Goal: Task Accomplishment & Management: Contribute content

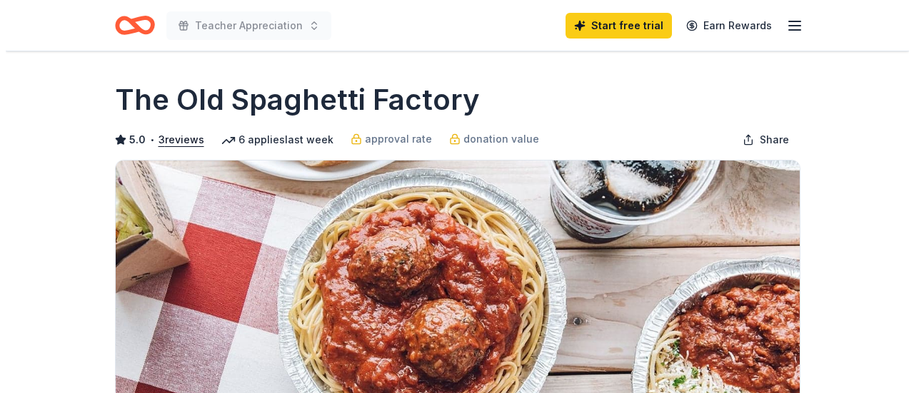
scroll to position [286, 0]
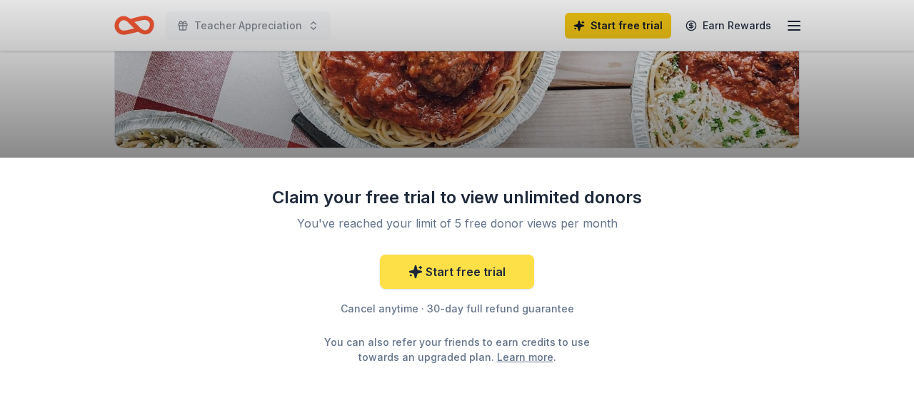
click at [486, 271] on link "Start free trial" at bounding box center [457, 272] width 154 height 34
click at [480, 270] on link "Start free trial" at bounding box center [457, 272] width 154 height 34
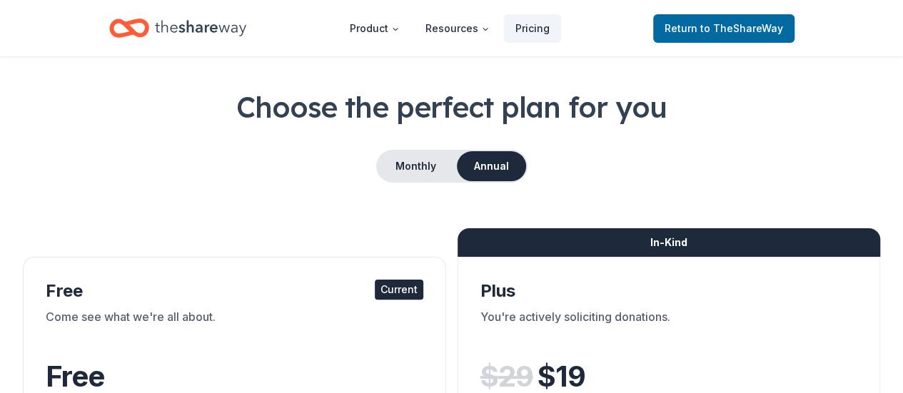
scroll to position [71, 0]
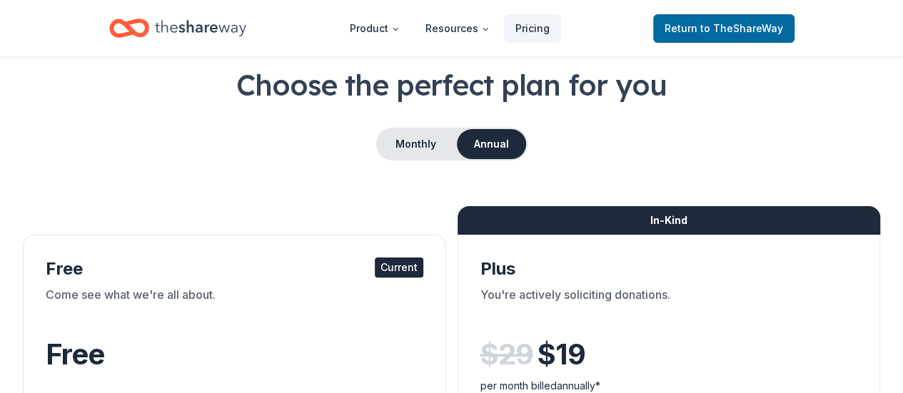
click at [375, 267] on div "Current" at bounding box center [399, 268] width 49 height 20
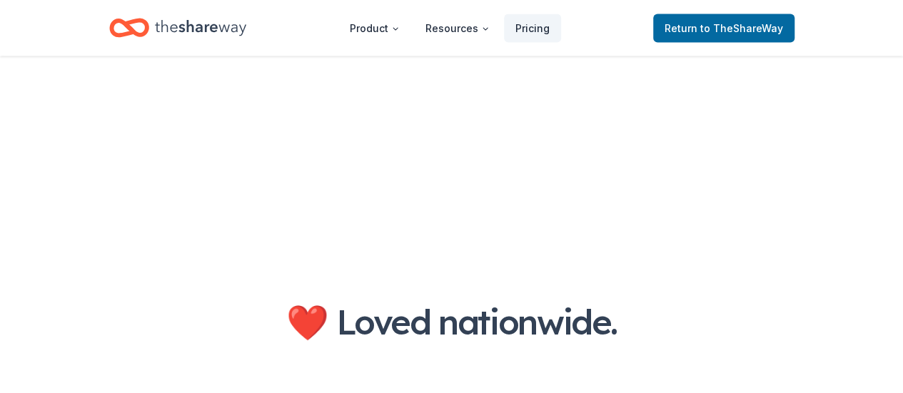
scroll to position [1428, 0]
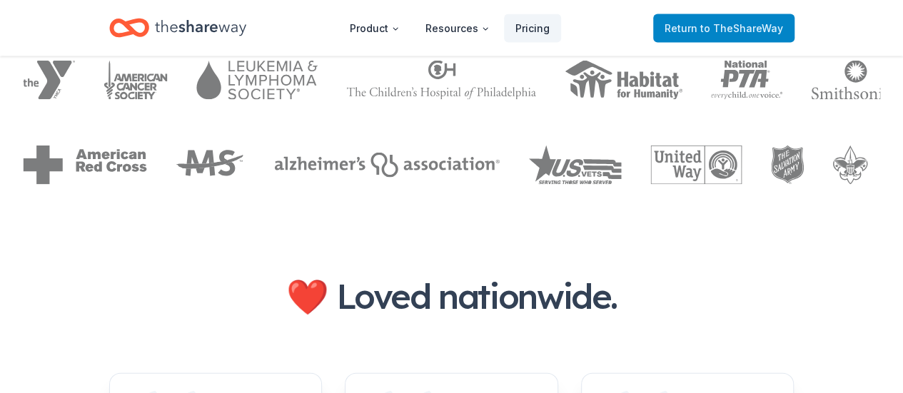
click at [739, 34] on span "Return to TheShareWay" at bounding box center [724, 28] width 118 height 17
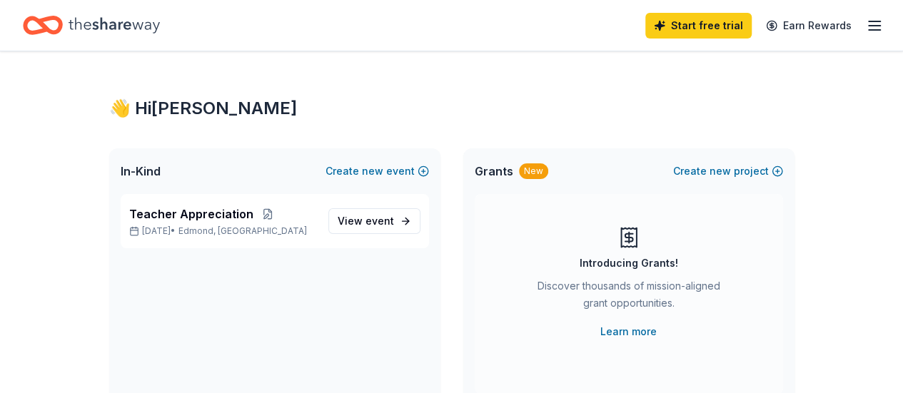
scroll to position [71, 0]
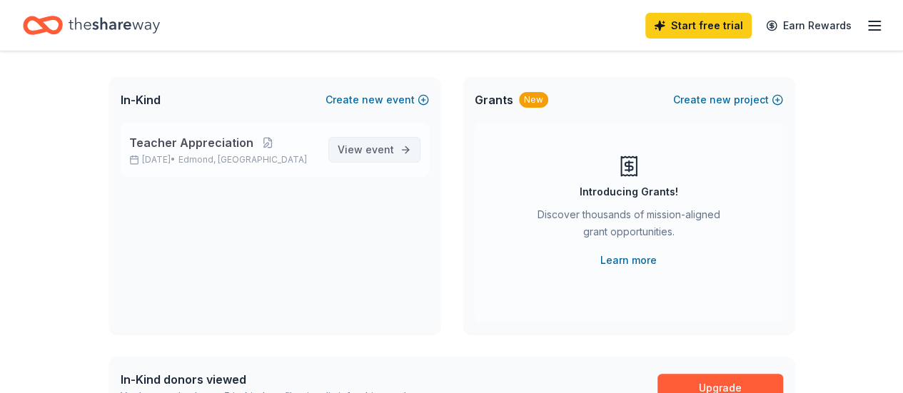
click at [380, 148] on span "event" at bounding box center [379, 149] width 29 height 12
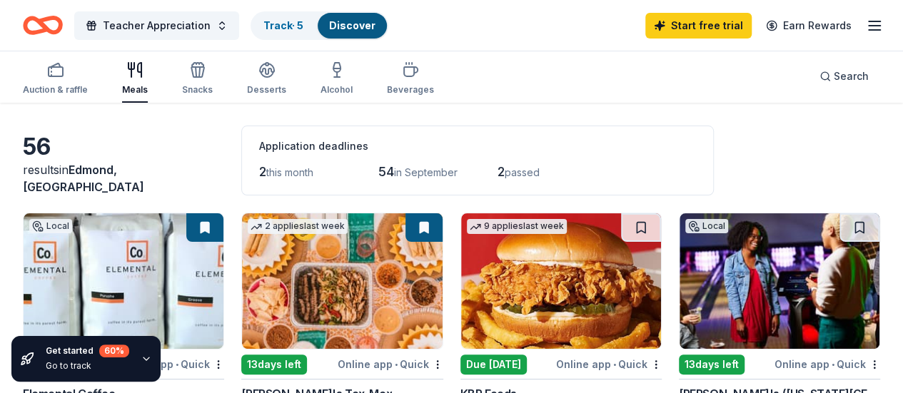
scroll to position [143, 0]
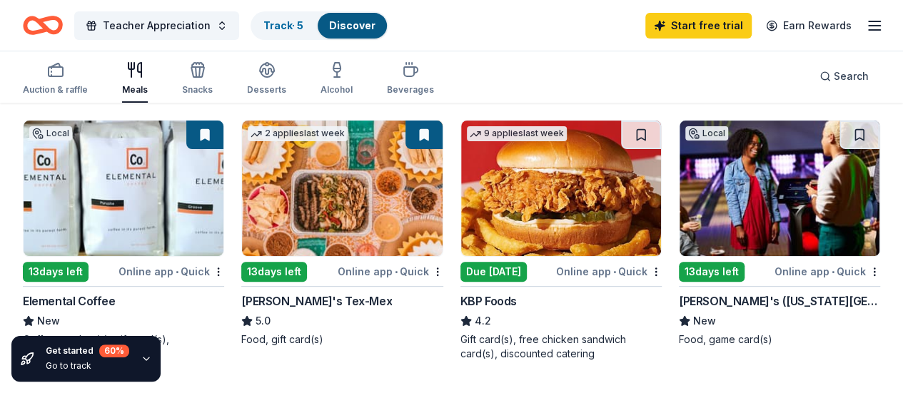
click at [338, 271] on div "Online app • Quick" at bounding box center [391, 272] width 106 height 18
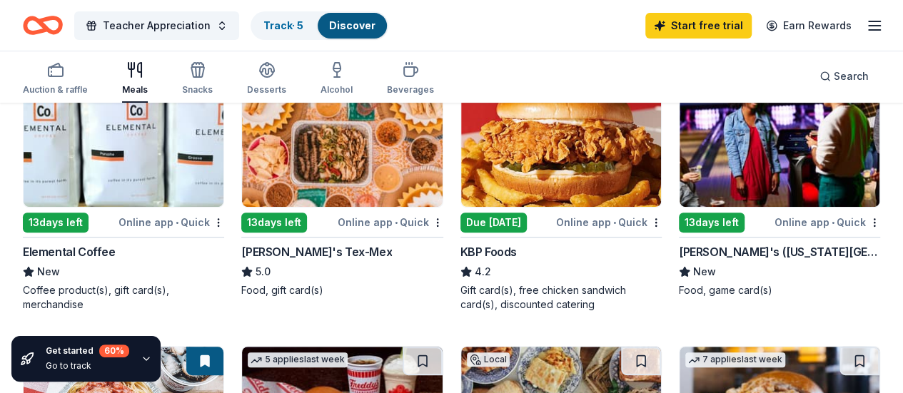
scroll to position [214, 0]
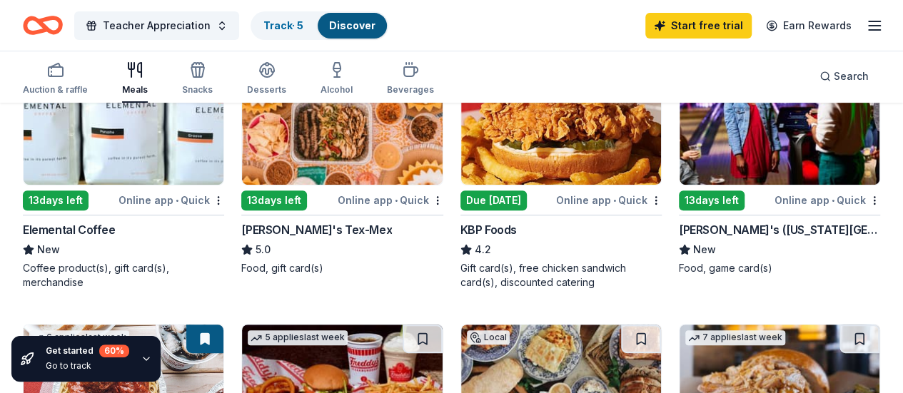
click at [69, 200] on div "13 days left" at bounding box center [56, 201] width 66 height 20
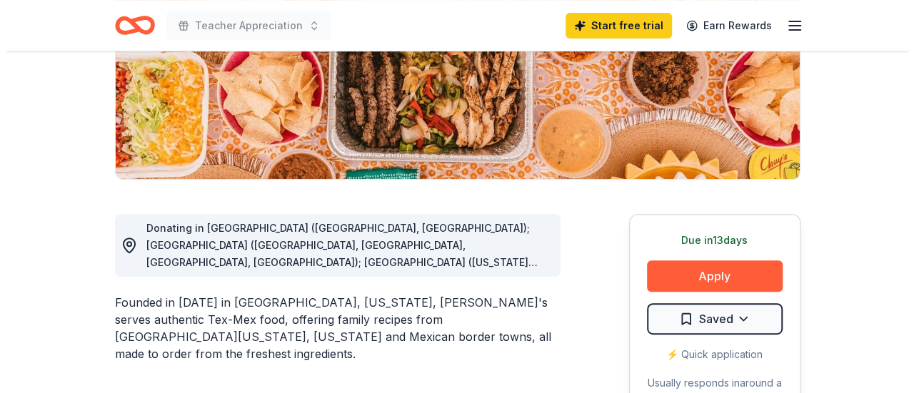
scroll to position [286, 0]
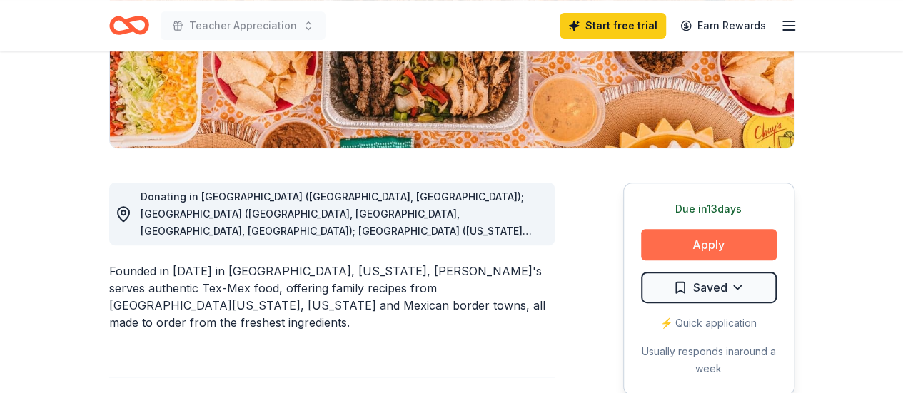
click at [732, 248] on button "Apply" at bounding box center [709, 244] width 136 height 31
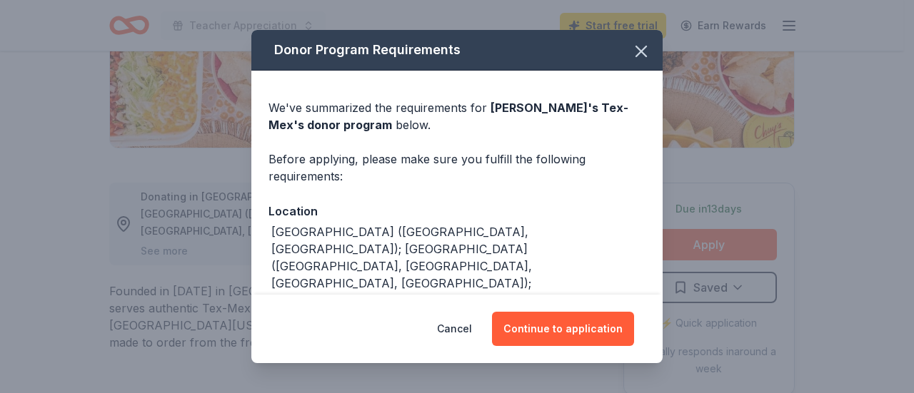
scroll to position [71, 0]
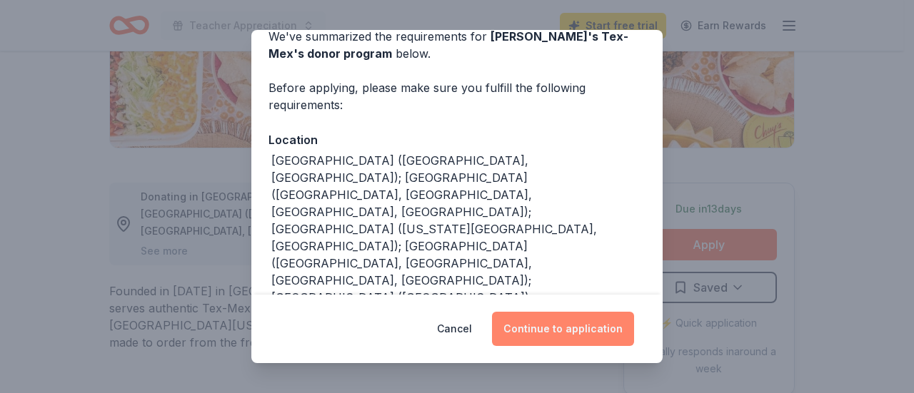
click at [575, 329] on button "Continue to application" at bounding box center [563, 329] width 142 height 34
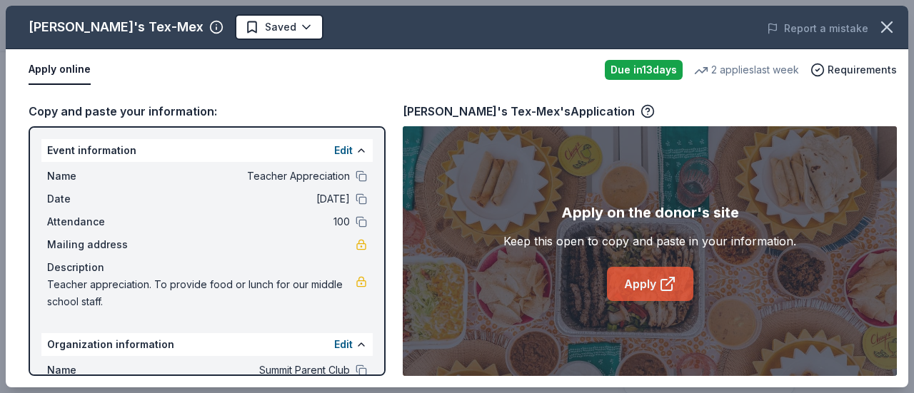
click at [646, 283] on link "Apply" at bounding box center [650, 284] width 86 height 34
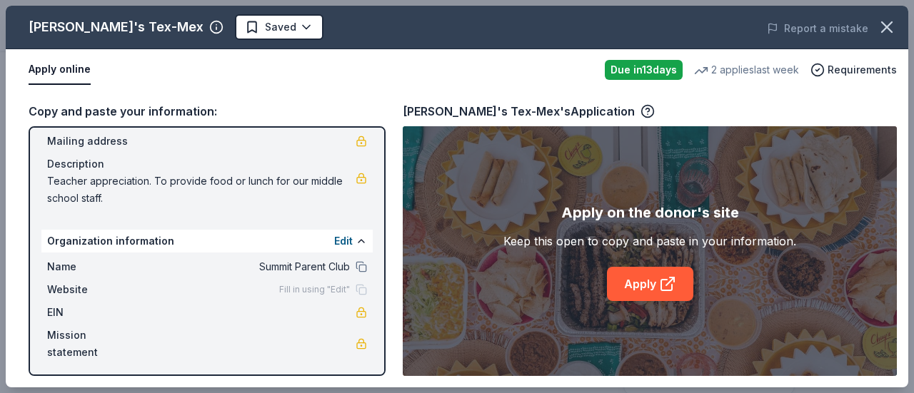
scroll to position [107, 0]
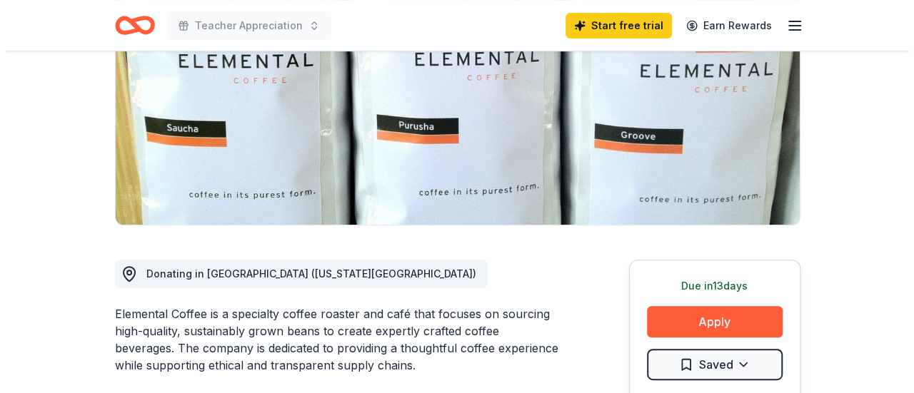
scroll to position [214, 0]
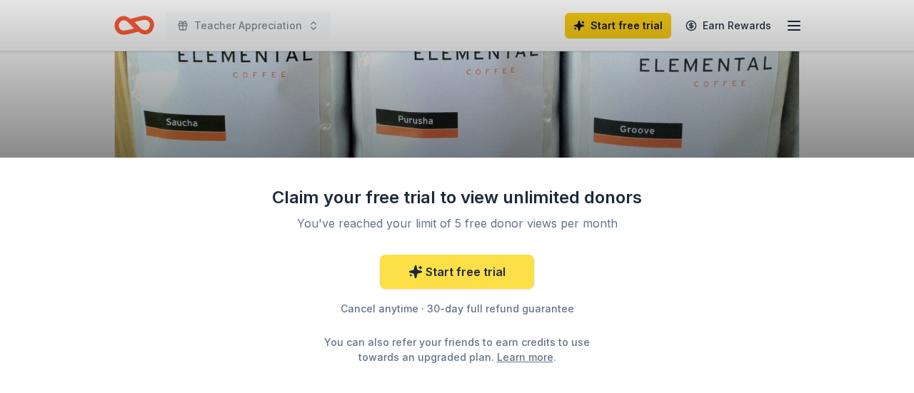
click at [504, 271] on link "Start free trial" at bounding box center [457, 272] width 154 height 34
click at [461, 276] on link "Start free trial" at bounding box center [457, 272] width 154 height 34
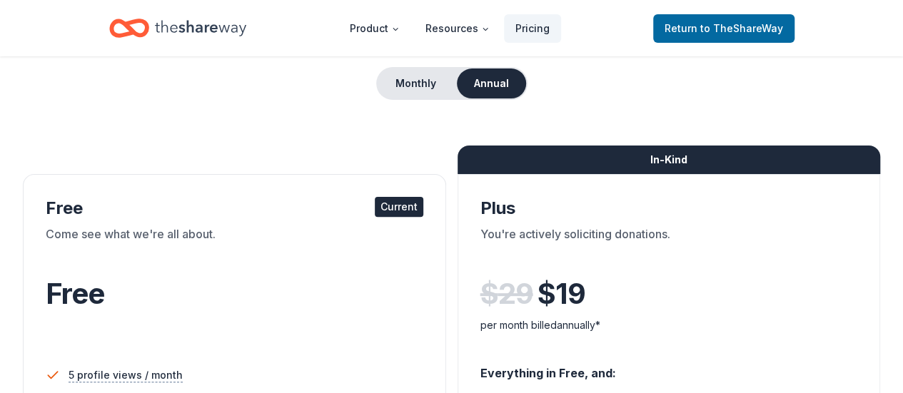
scroll to position [143, 0]
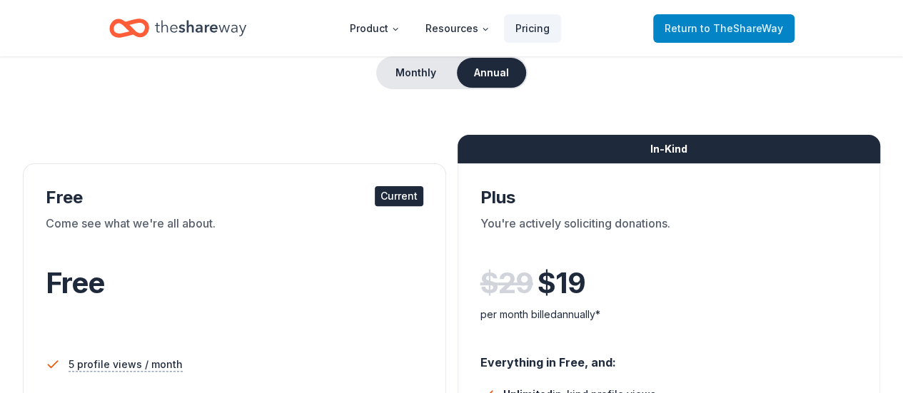
click at [756, 31] on span "to TheShareWay" at bounding box center [741, 28] width 83 height 12
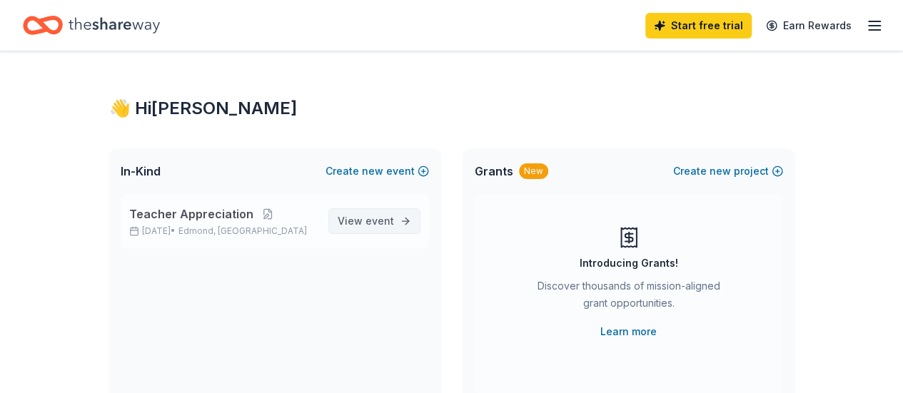
click at [401, 218] on link "View event" at bounding box center [374, 221] width 92 height 26
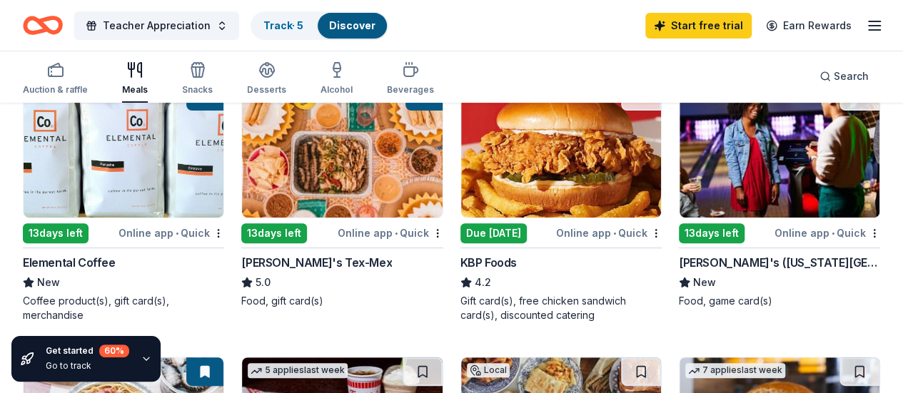
scroll to position [214, 0]
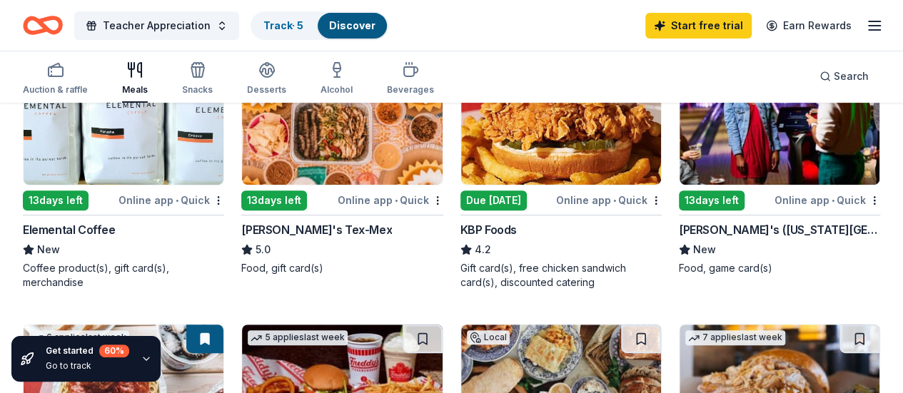
click at [133, 198] on div "Online app • Quick" at bounding box center [171, 200] width 106 height 18
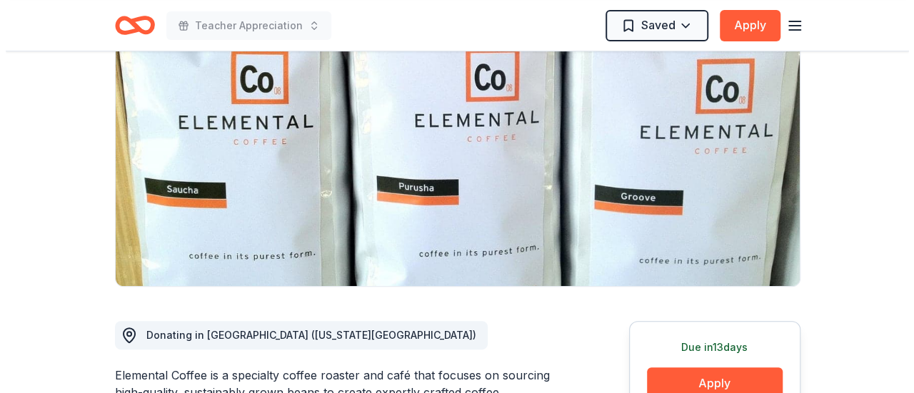
scroll to position [357, 0]
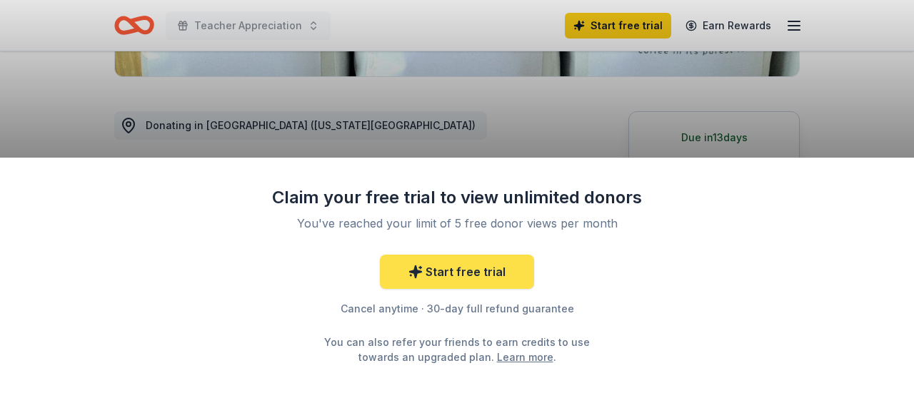
click at [467, 271] on link "Start free trial" at bounding box center [457, 272] width 154 height 34
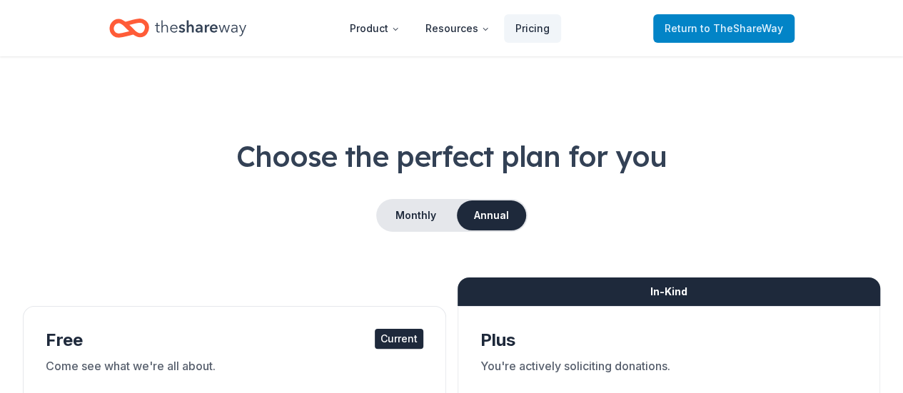
click at [710, 28] on span "to TheShareWay" at bounding box center [741, 28] width 83 height 12
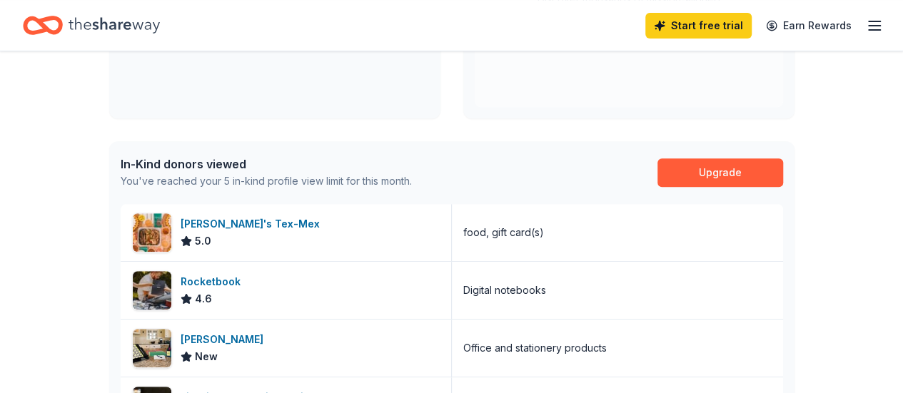
scroll to position [143, 0]
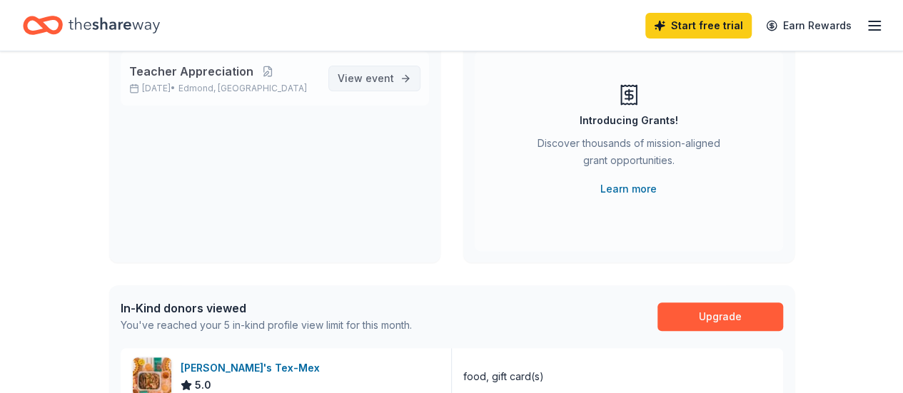
click at [370, 78] on span "event" at bounding box center [379, 78] width 29 height 12
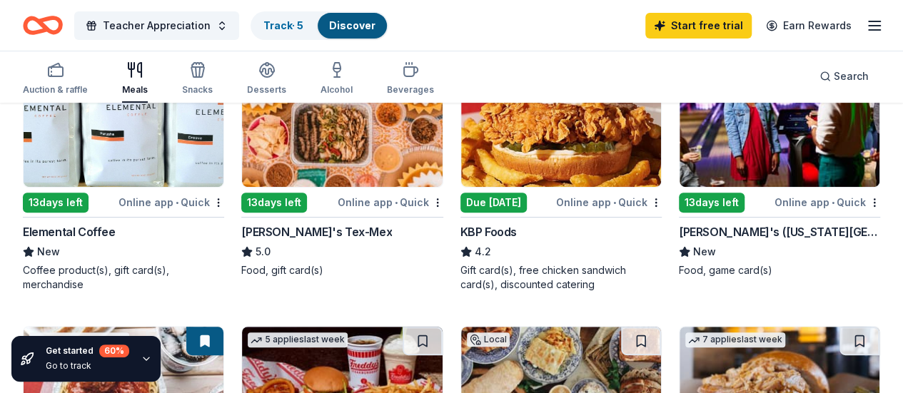
scroll to position [214, 0]
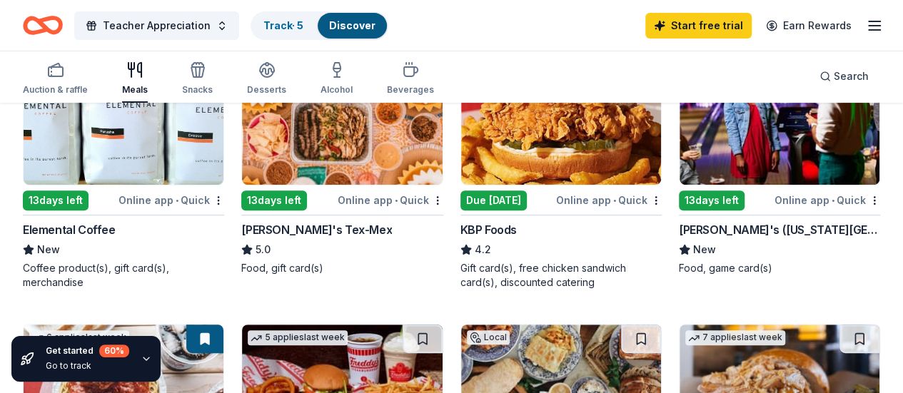
click at [118, 197] on div "Online app • Quick" at bounding box center [171, 200] width 106 height 18
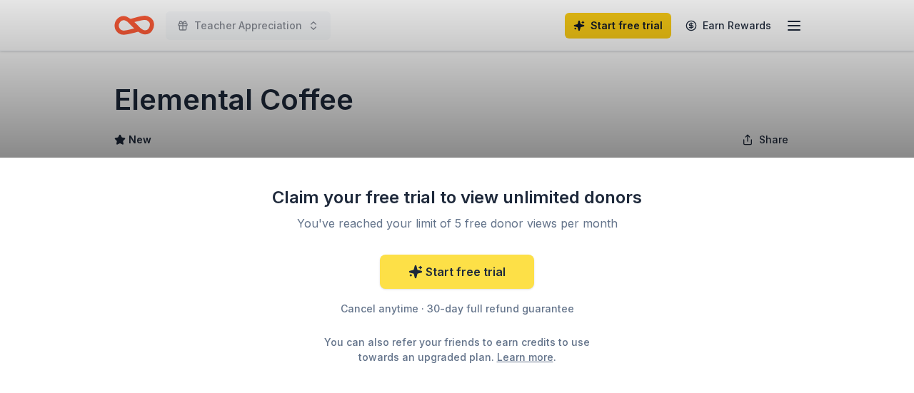
click at [500, 273] on link "Start free trial" at bounding box center [457, 272] width 154 height 34
click at [465, 270] on link "Start free trial" at bounding box center [457, 272] width 154 height 34
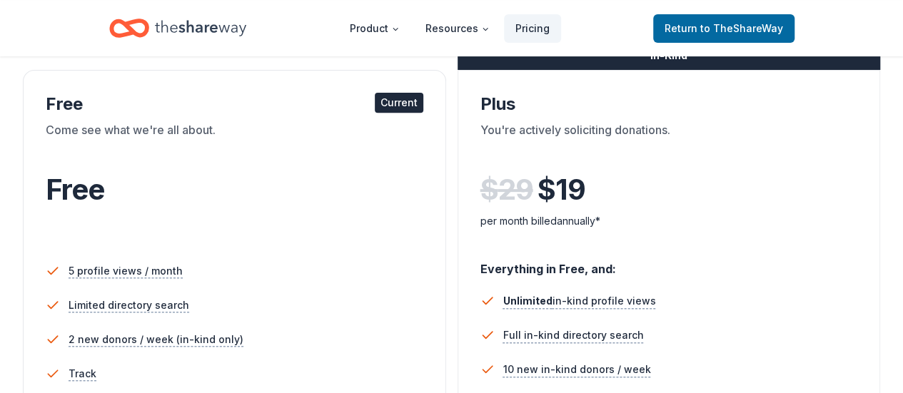
scroll to position [214, 0]
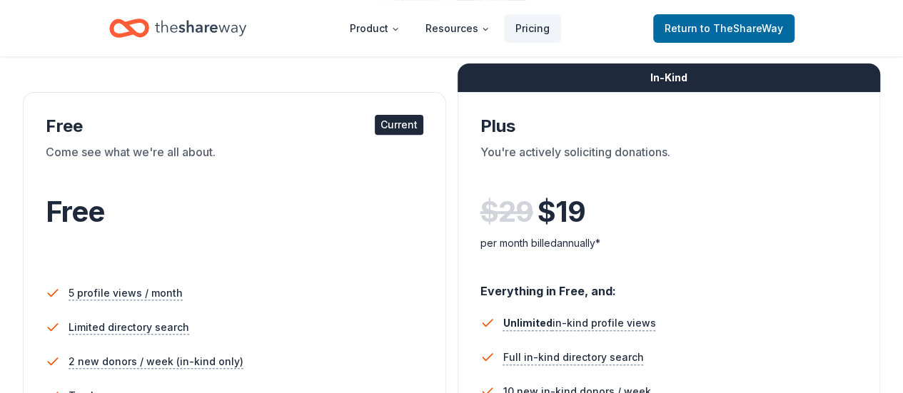
click at [375, 131] on div "Current" at bounding box center [399, 125] width 49 height 20
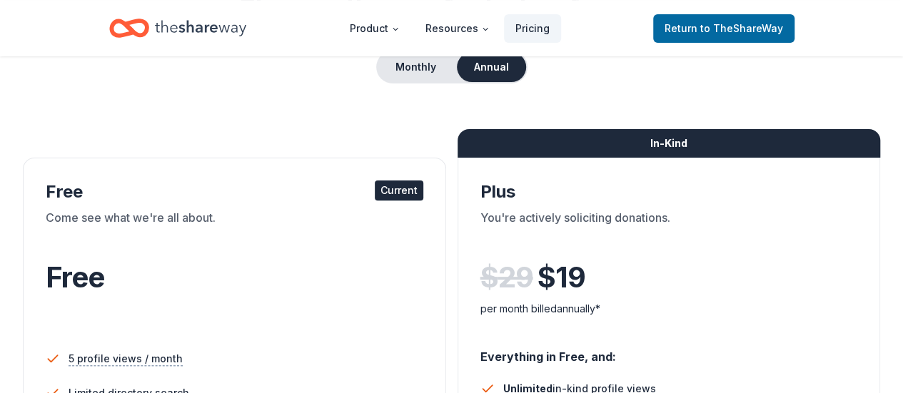
scroll to position [143, 0]
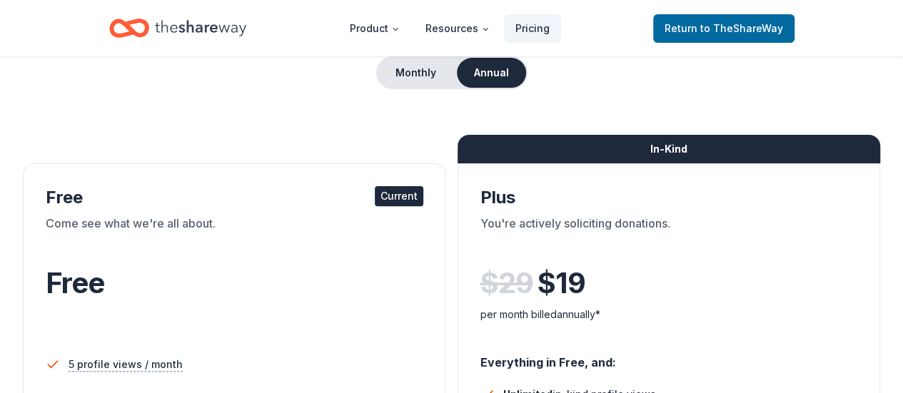
click at [375, 193] on div "Current" at bounding box center [399, 196] width 49 height 20
click at [375, 202] on div "Current" at bounding box center [399, 196] width 49 height 20
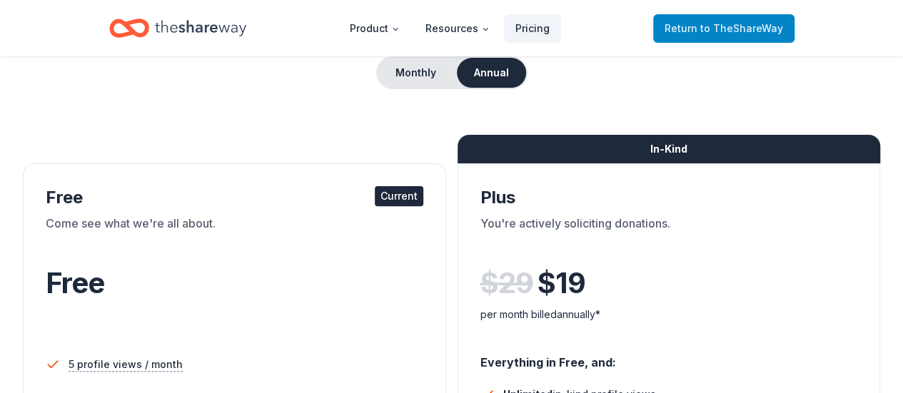
click at [688, 26] on span "Return to TheShareWay" at bounding box center [724, 28] width 118 height 17
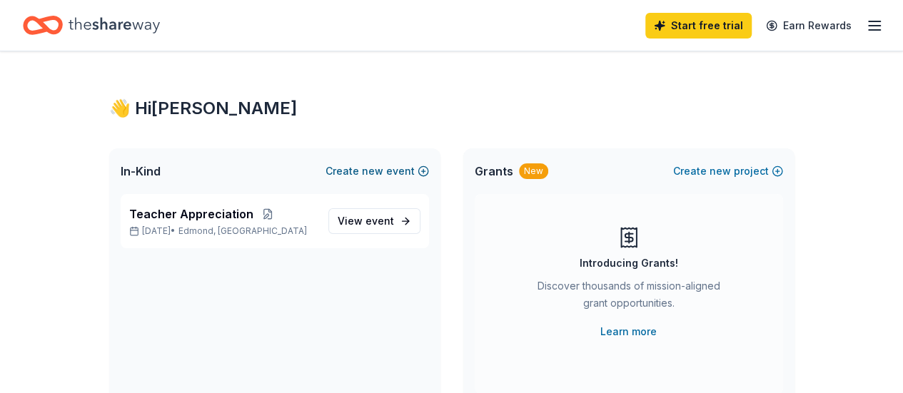
click at [380, 168] on span "new" at bounding box center [372, 171] width 21 height 17
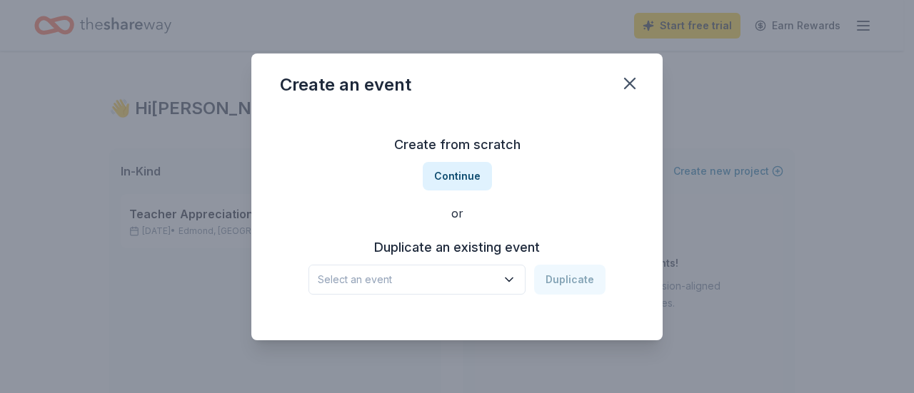
click at [507, 273] on icon "button" at bounding box center [509, 280] width 14 height 14
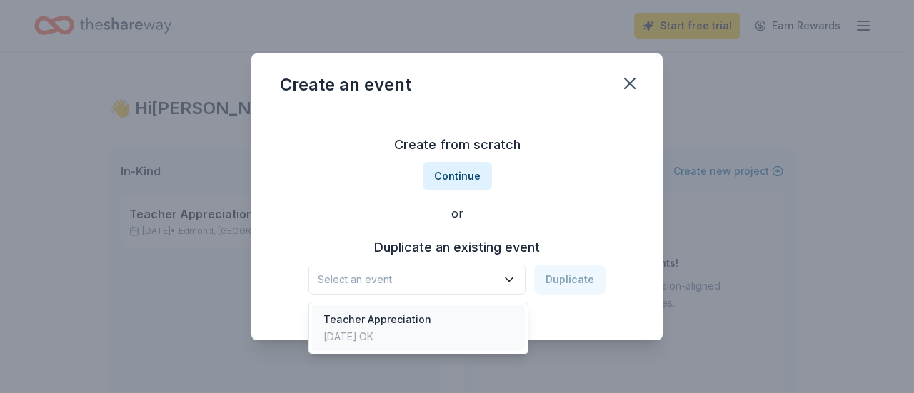
click at [401, 318] on div "Teacher Appreciation" at bounding box center [377, 319] width 108 height 17
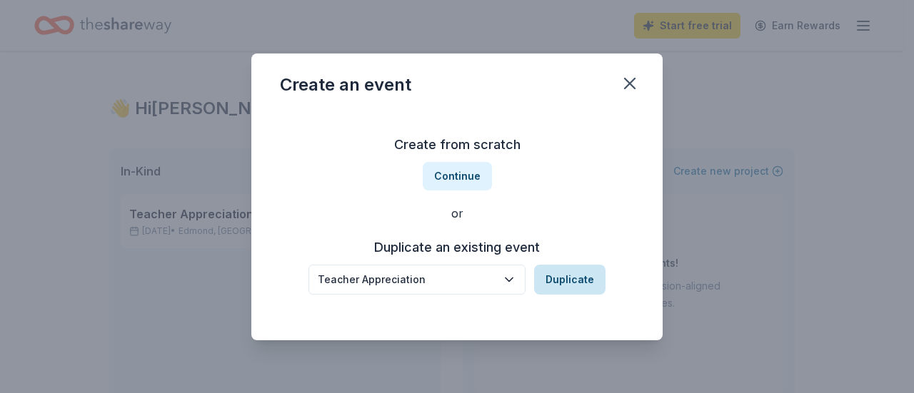
click at [576, 278] on button "Duplicate" at bounding box center [569, 280] width 71 height 30
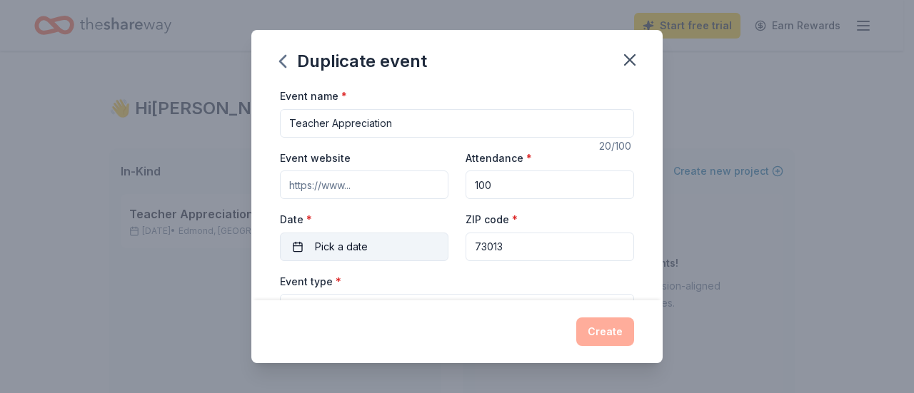
click at [402, 248] on button "Pick a date" at bounding box center [364, 247] width 168 height 29
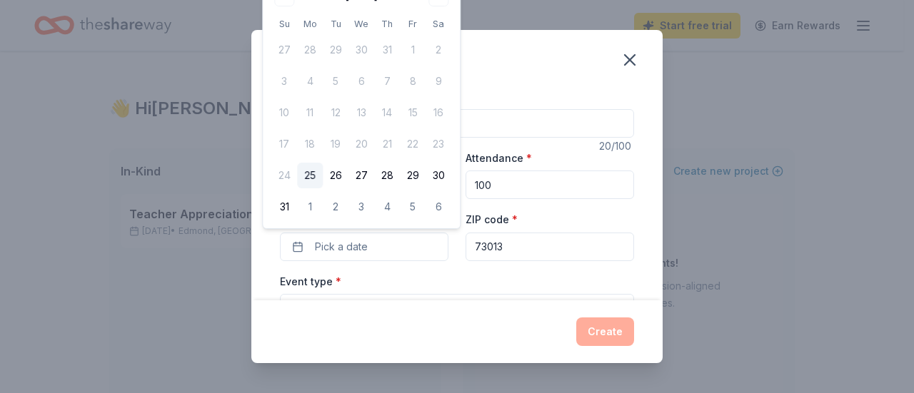
click at [514, 39] on div "Duplicate event" at bounding box center [456, 58] width 411 height 57
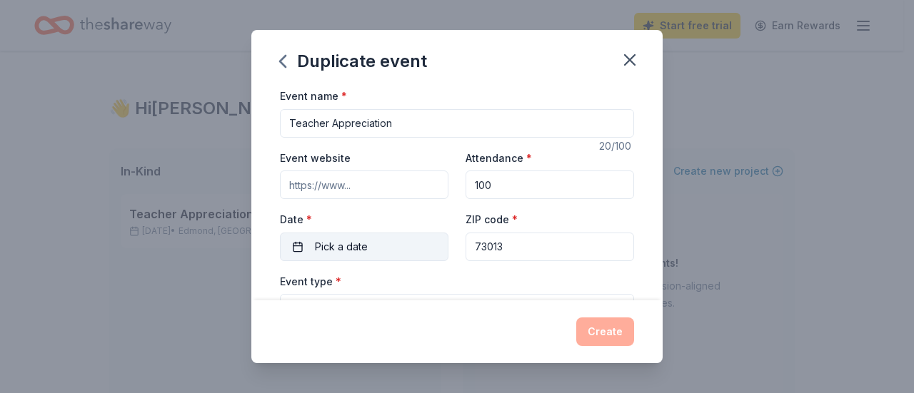
click at [387, 238] on button "Pick a date" at bounding box center [364, 247] width 168 height 29
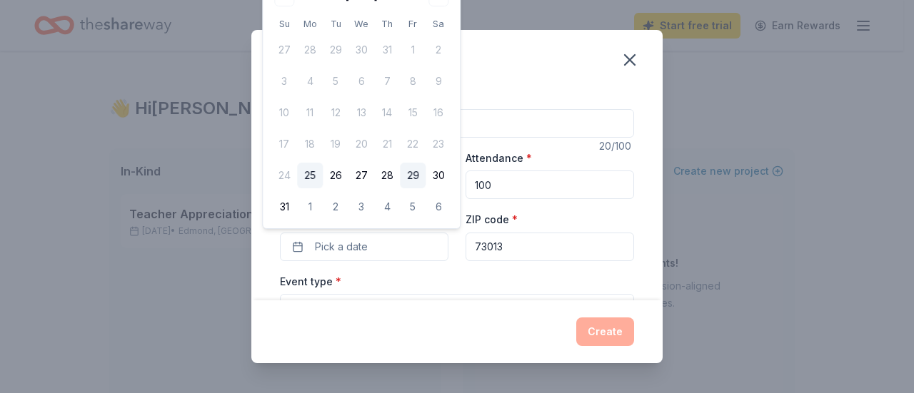
click at [411, 175] on button "29" at bounding box center [413, 176] width 26 height 26
click at [395, 176] on button "28" at bounding box center [387, 176] width 26 height 26
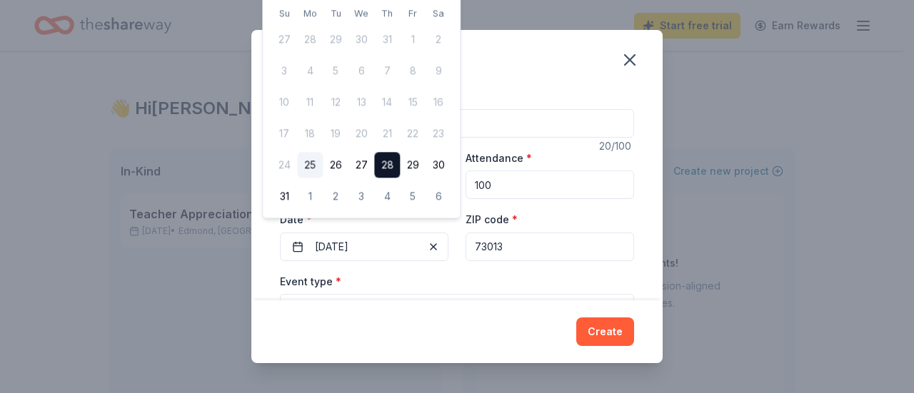
scroll to position [71, 0]
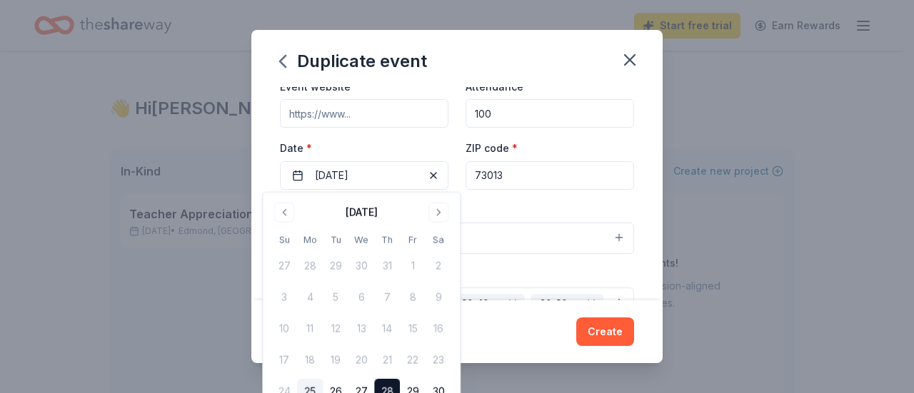
click at [638, 241] on div "Event name * Teacher Appreciation 20 /100 Event website Attendance * 100 Date *…" at bounding box center [456, 193] width 411 height 213
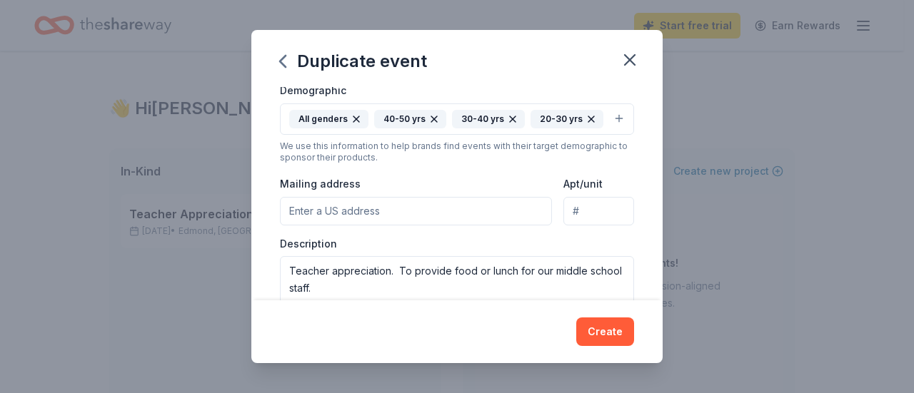
scroll to position [286, 0]
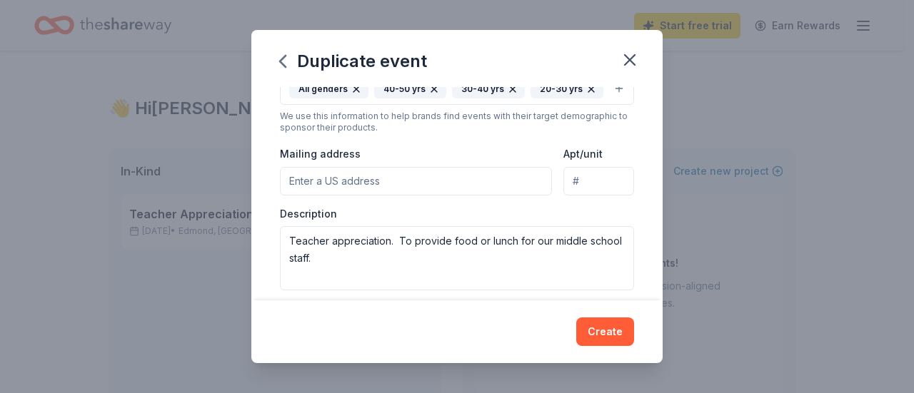
click at [440, 176] on input "Mailing address" at bounding box center [416, 181] width 272 height 29
type input "16008 Angie Kaye Lane"
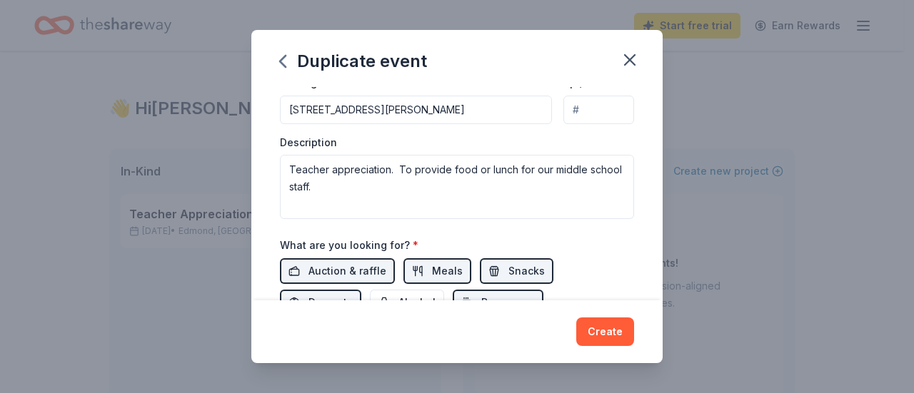
scroll to position [428, 0]
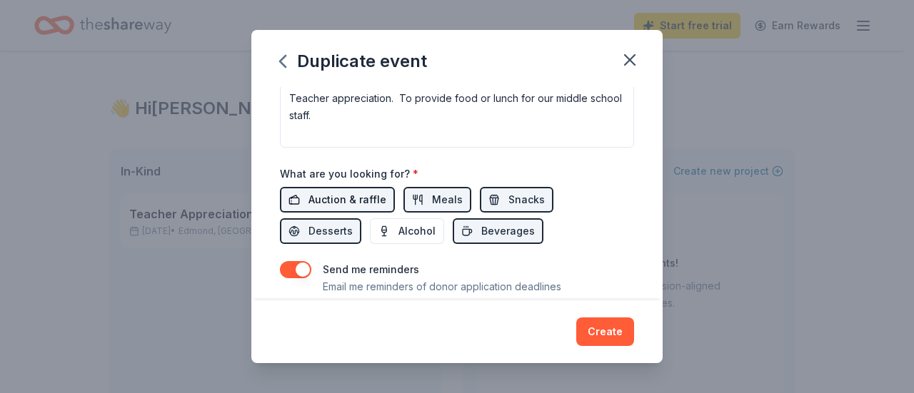
click at [361, 191] on span "Auction & raffle" at bounding box center [347, 199] width 78 height 17
click at [452, 198] on span "Meals" at bounding box center [447, 199] width 31 height 17
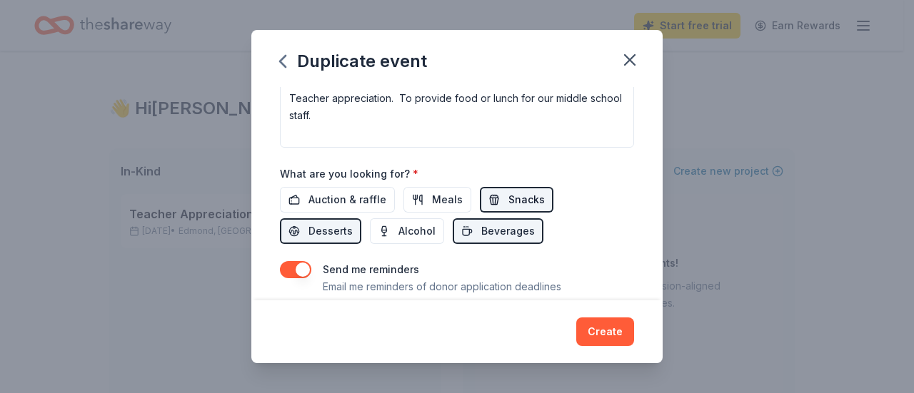
click at [528, 193] on span "Snacks" at bounding box center [526, 199] width 36 height 17
click at [529, 222] on button "Beverages" at bounding box center [498, 231] width 91 height 26
click at [344, 228] on span "Desserts" at bounding box center [330, 231] width 44 height 17
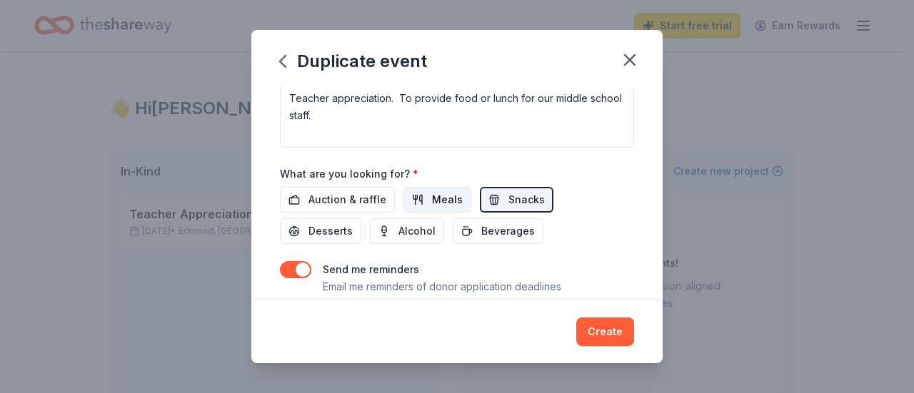
click at [432, 193] on span "Meals" at bounding box center [447, 199] width 31 height 17
click at [496, 191] on button "Snacks" at bounding box center [517, 200] width 74 height 26
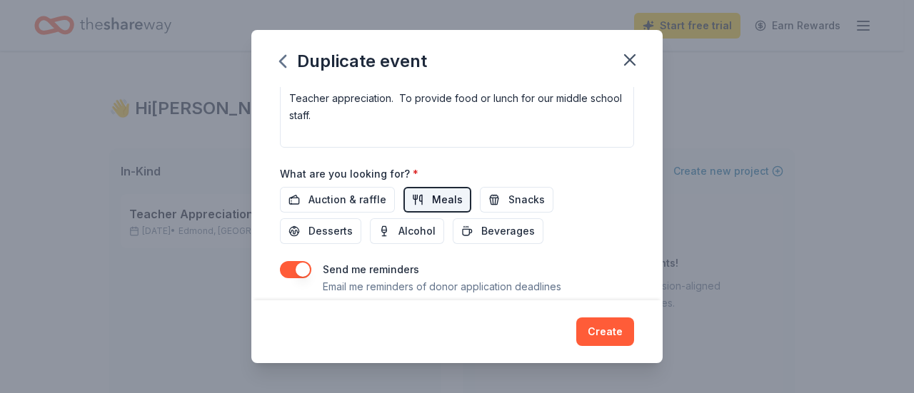
click at [435, 195] on span "Meals" at bounding box center [447, 199] width 31 height 17
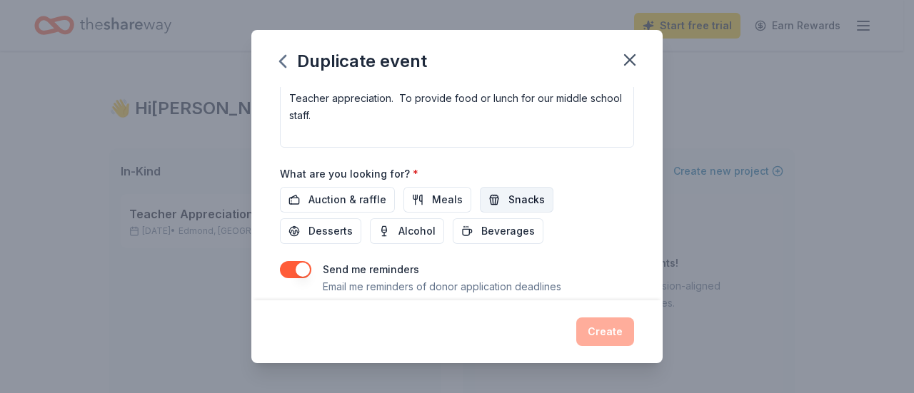
click at [508, 191] on span "Snacks" at bounding box center [526, 199] width 36 height 17
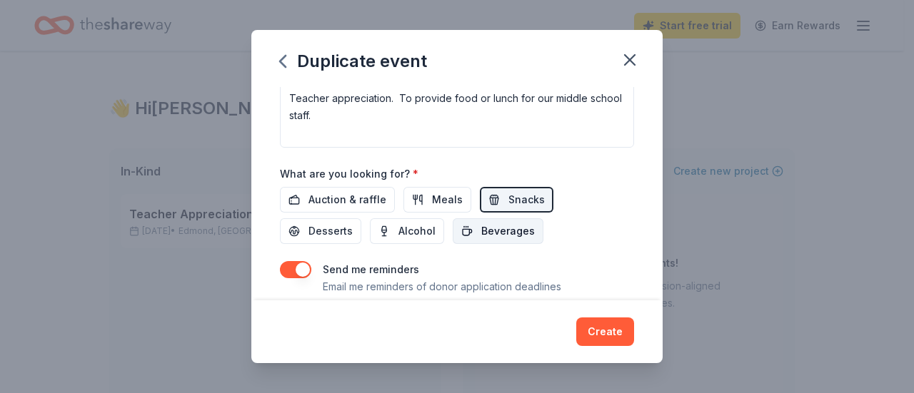
drag, startPoint x: 509, startPoint y: 223, endPoint x: 480, endPoint y: 231, distance: 29.6
click at [509, 223] on span "Beverages" at bounding box center [508, 231] width 54 height 17
click at [341, 227] on span "Desserts" at bounding box center [330, 231] width 44 height 17
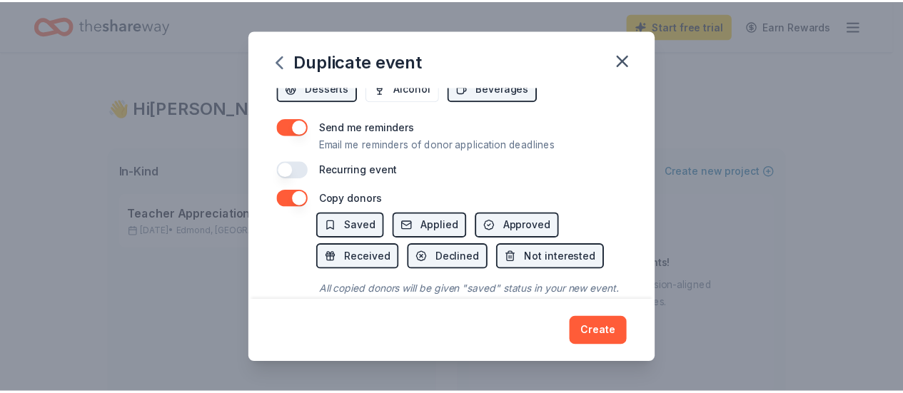
scroll to position [624, 0]
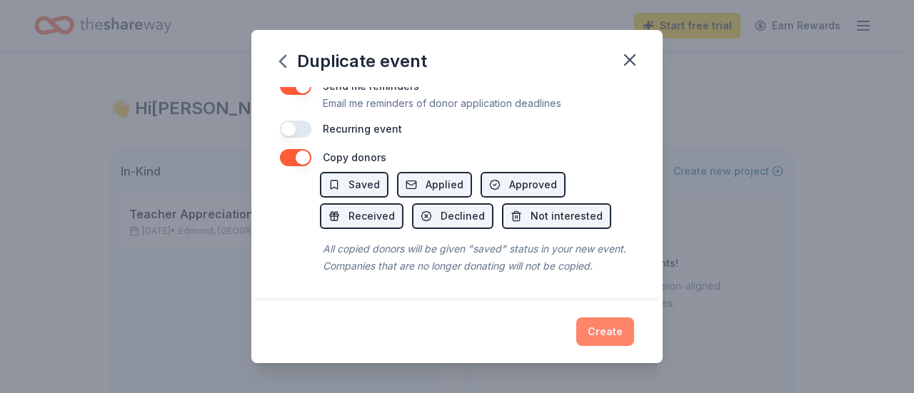
click at [610, 331] on button "Create" at bounding box center [605, 332] width 58 height 29
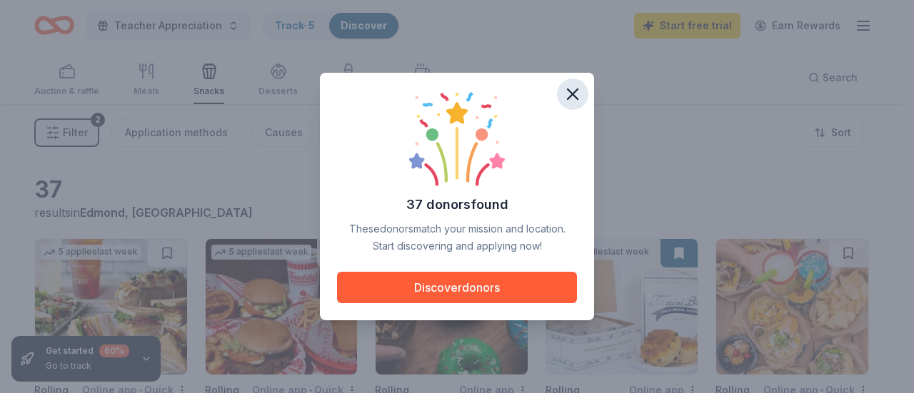
click at [570, 93] on icon "button" at bounding box center [573, 94] width 10 height 10
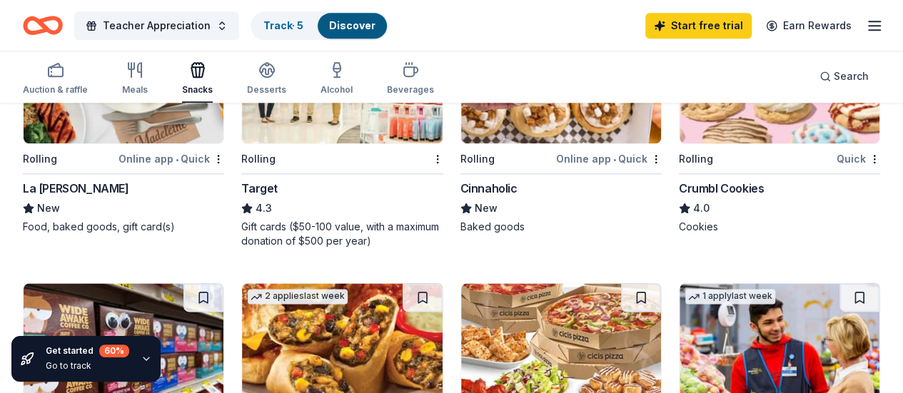
scroll to position [785, 0]
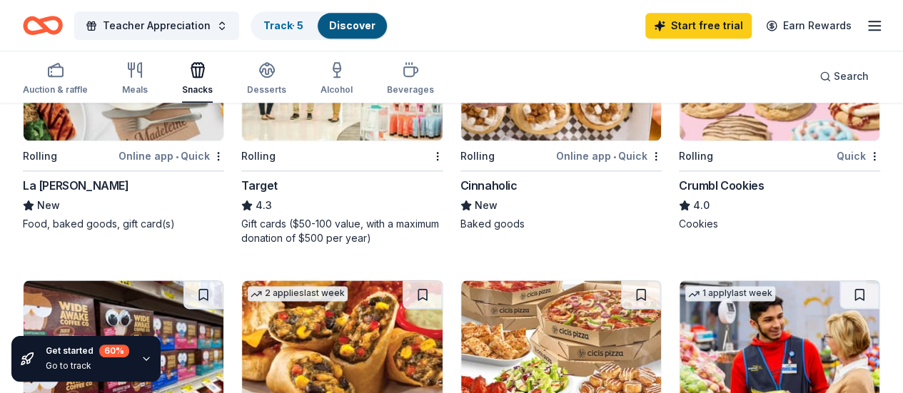
click at [460, 181] on div "Cinnaholic" at bounding box center [488, 185] width 57 height 17
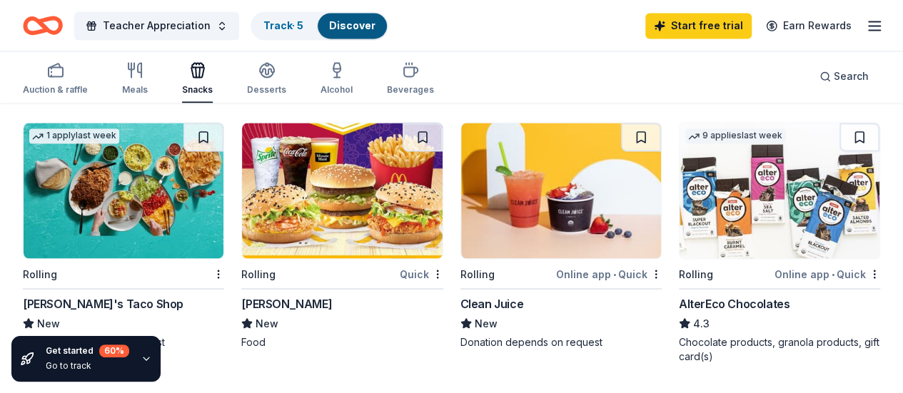
scroll to position [1214, 0]
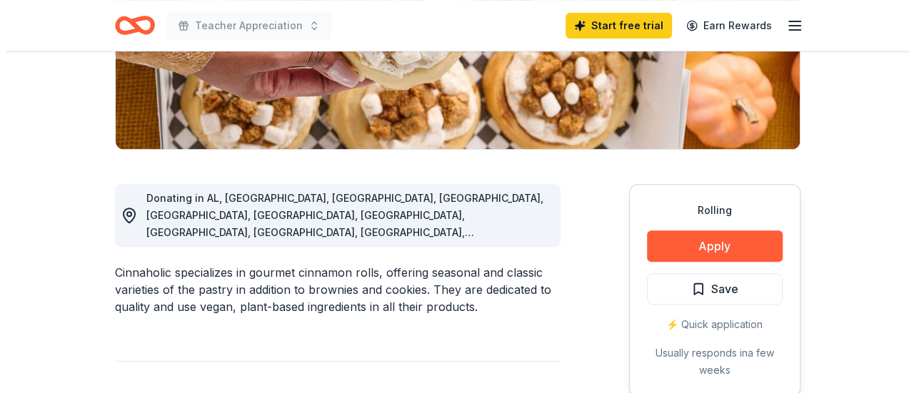
scroll to position [286, 0]
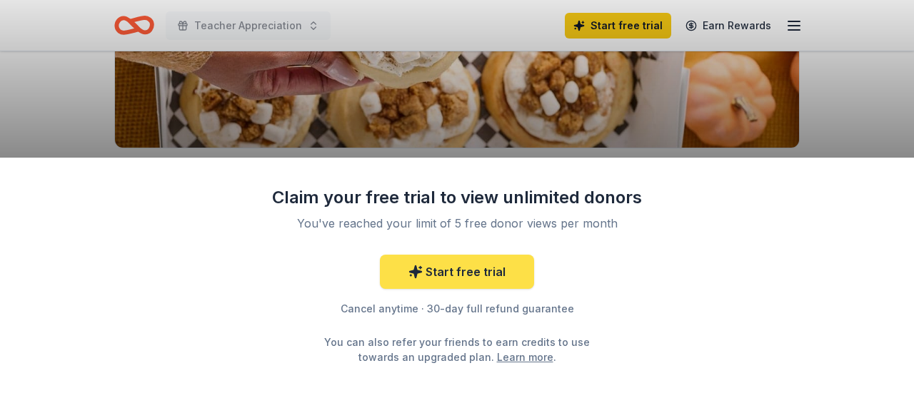
click at [486, 268] on link "Start free trial" at bounding box center [457, 272] width 154 height 34
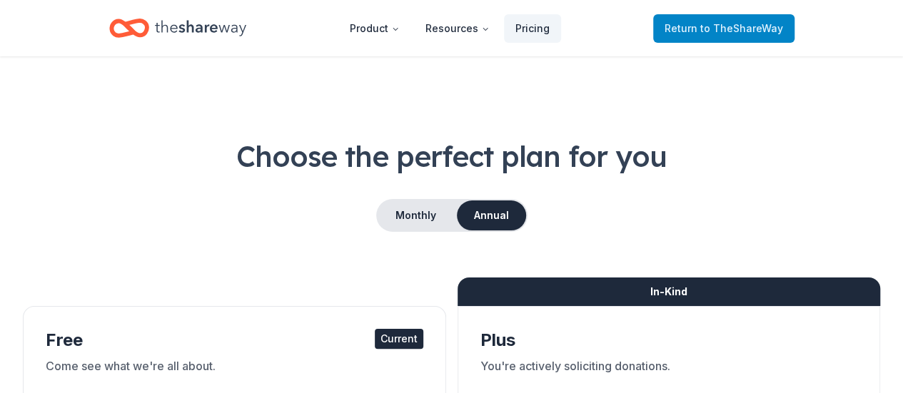
click at [758, 26] on span "to TheShareWay" at bounding box center [741, 28] width 83 height 12
